Goal: Task Accomplishment & Management: Complete application form

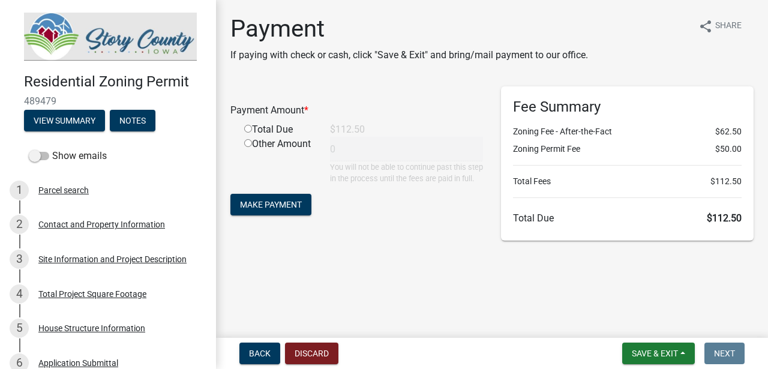
click at [246, 128] on input "radio" at bounding box center [248, 129] width 8 height 8
radio input "true"
type input "112.5"
click at [267, 209] on span "Make Payment" at bounding box center [271, 205] width 62 height 10
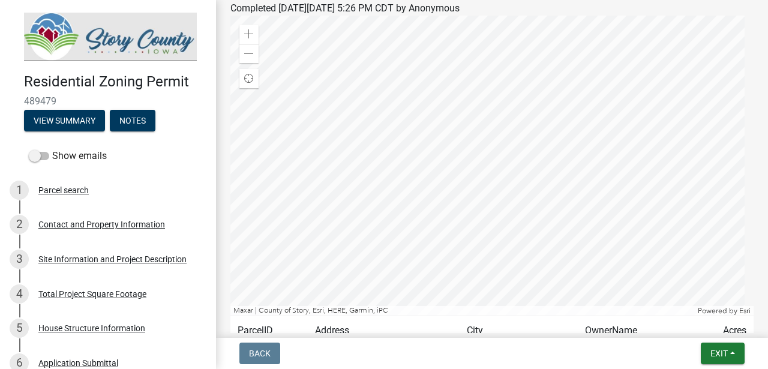
scroll to position [278, 0]
click at [714, 355] on span "Exit" at bounding box center [719, 354] width 17 height 10
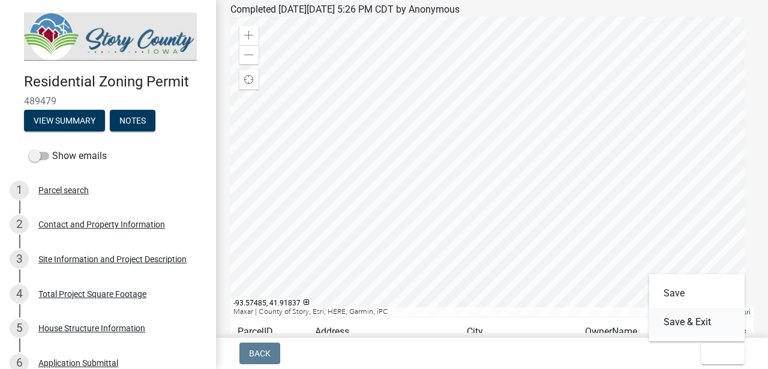
click at [678, 322] on button "Save & Exit" at bounding box center [697, 322] width 96 height 29
